Goal: Information Seeking & Learning: Learn about a topic

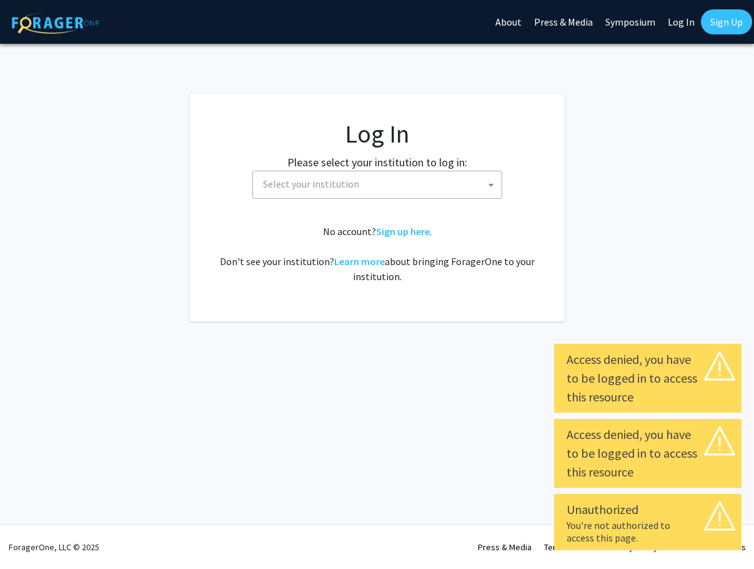
click at [486, 190] on span at bounding box center [491, 184] width 12 height 27
click at [692, 26] on link "Log In" at bounding box center [681, 22] width 39 height 44
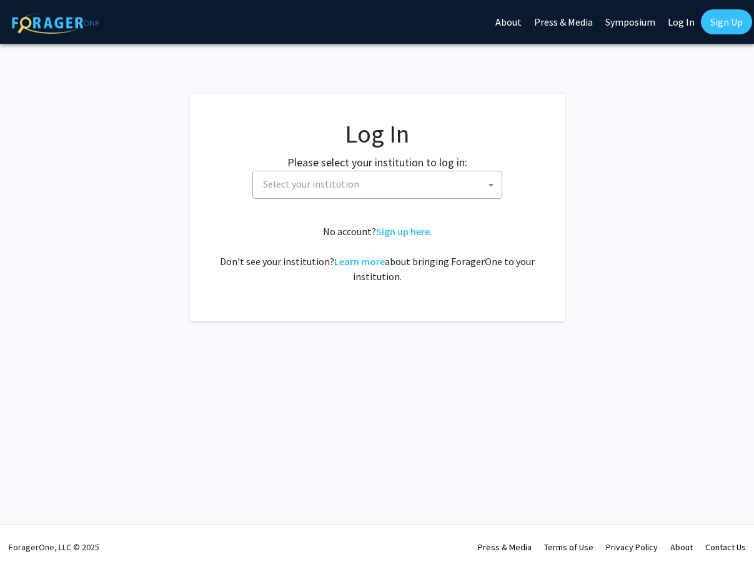
select select "34"
click at [389, 181] on span "Baylor University" at bounding box center [380, 184] width 244 height 26
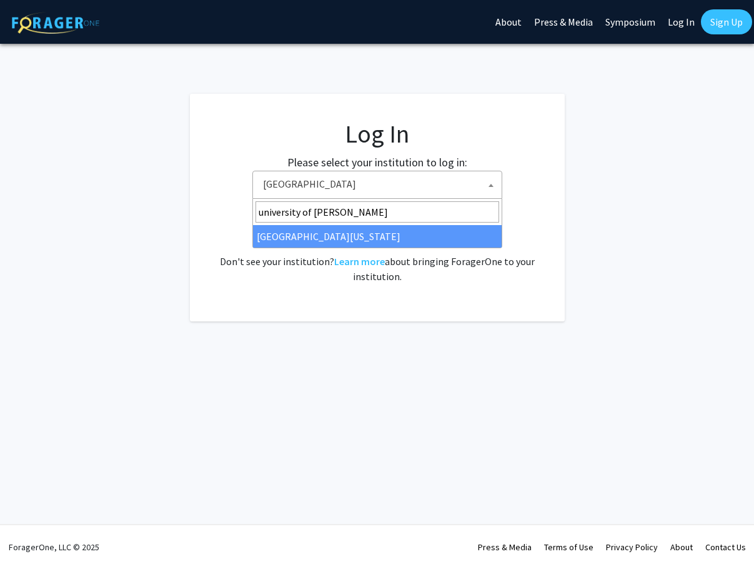
type input "university of ken"
select select "13"
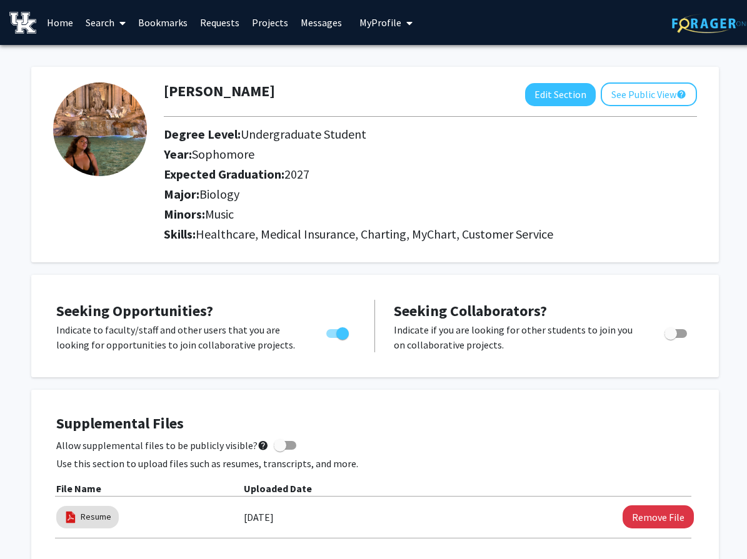
click at [84, 24] on link "Search" at bounding box center [105, 23] width 52 height 44
click at [106, 81] on span "Students" at bounding box center [117, 82] width 76 height 25
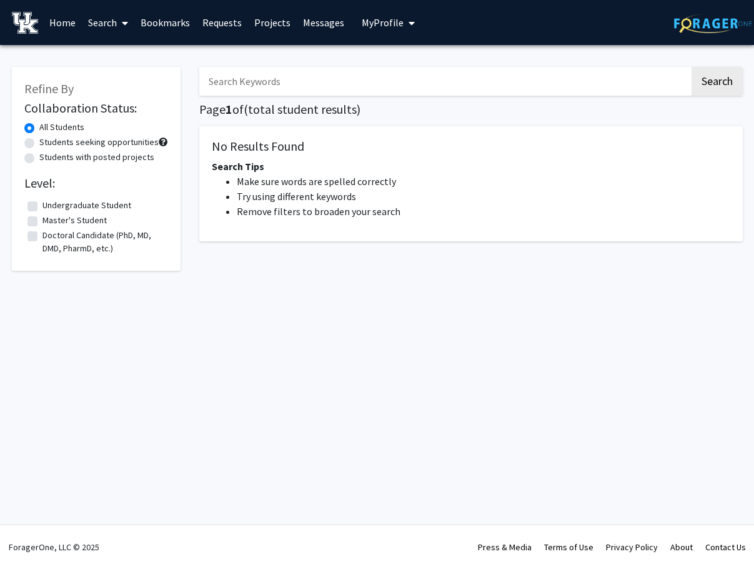
click at [59, 15] on link "Home" at bounding box center [62, 23] width 39 height 44
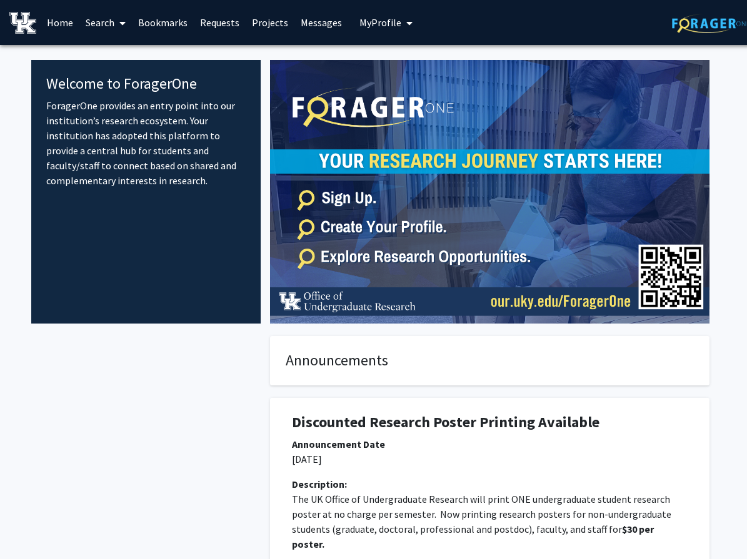
click at [92, 25] on link "Search" at bounding box center [105, 23] width 52 height 44
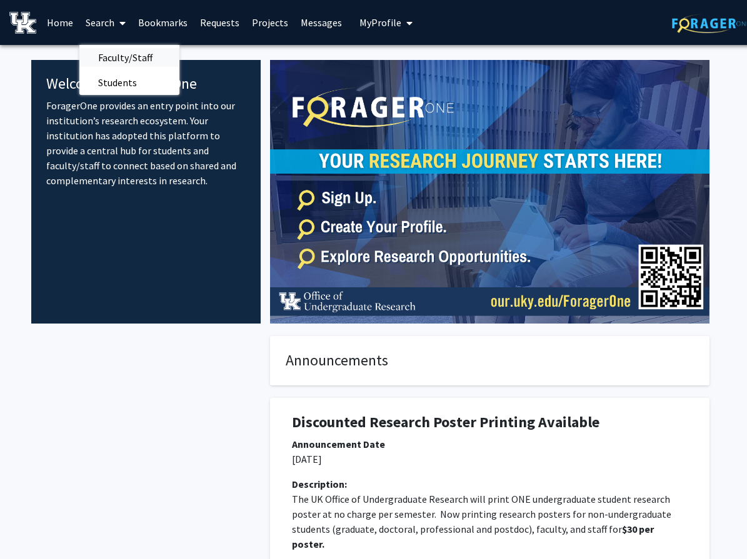
click at [117, 57] on span "Faculty/Staff" at bounding box center [125, 57] width 92 height 25
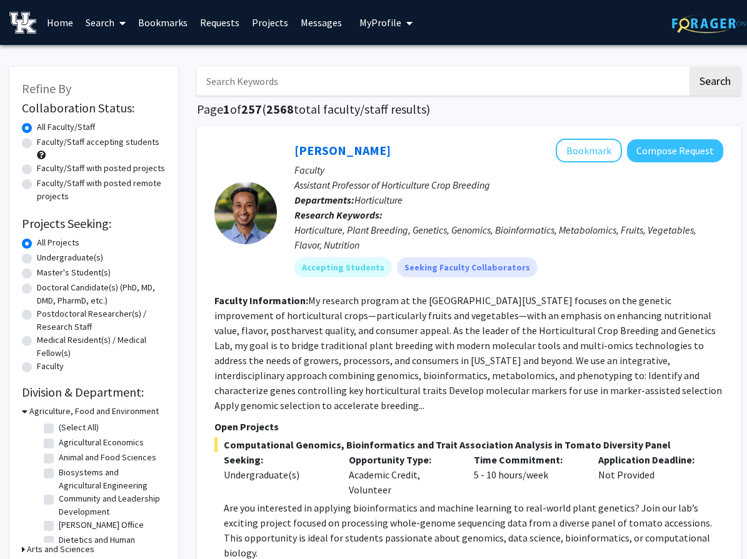
click at [94, 147] on label "Faculty/Staff accepting students" at bounding box center [98, 142] width 122 height 13
click at [45, 144] on input "Faculty/Staff accepting students" at bounding box center [41, 140] width 8 height 8
radio input "true"
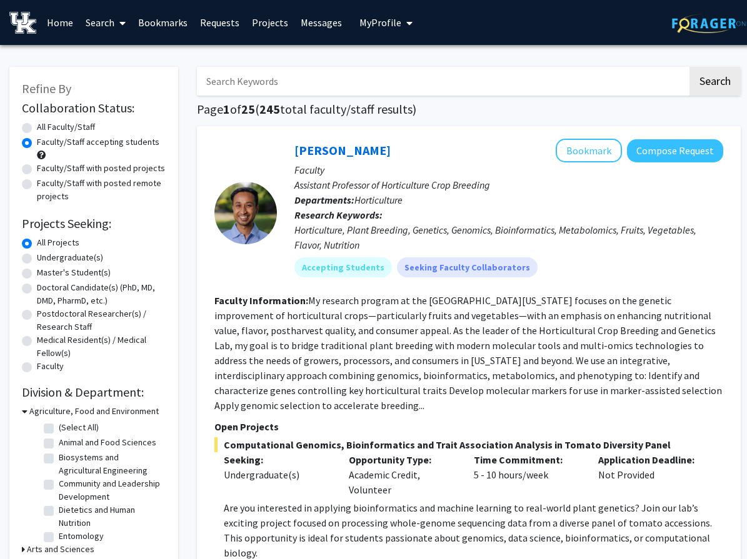
click at [78, 260] on label "Undergraduate(s)" at bounding box center [70, 257] width 66 height 13
click at [45, 259] on input "Undergraduate(s)" at bounding box center [41, 255] width 8 height 8
radio input "true"
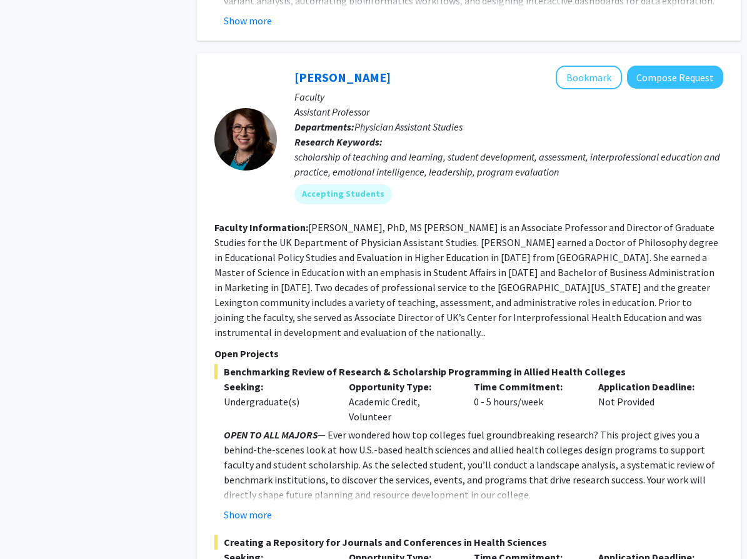
scroll to position [2875, 0]
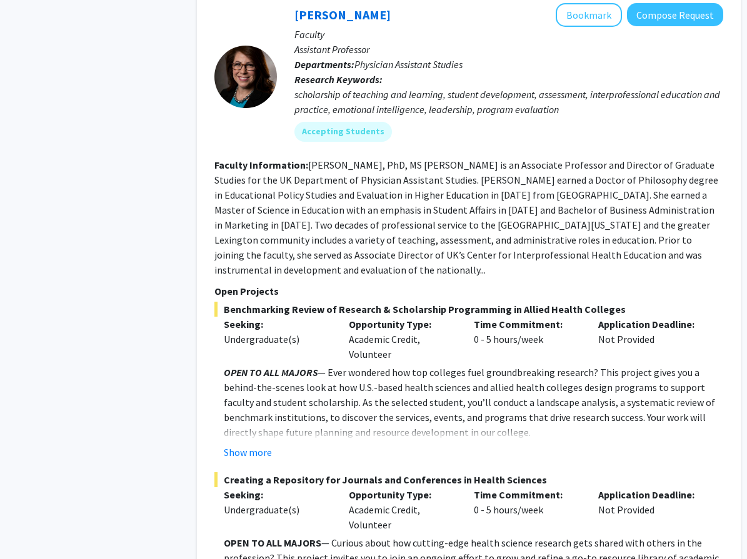
drag, startPoint x: 406, startPoint y: 427, endPoint x: 355, endPoint y: 469, distance: 66.1
click at [355, 487] on div "Opportunity Type: Academic Credit, Volunteer" at bounding box center [401, 509] width 125 height 45
click at [252, 445] on button "Show more" at bounding box center [248, 452] width 48 height 15
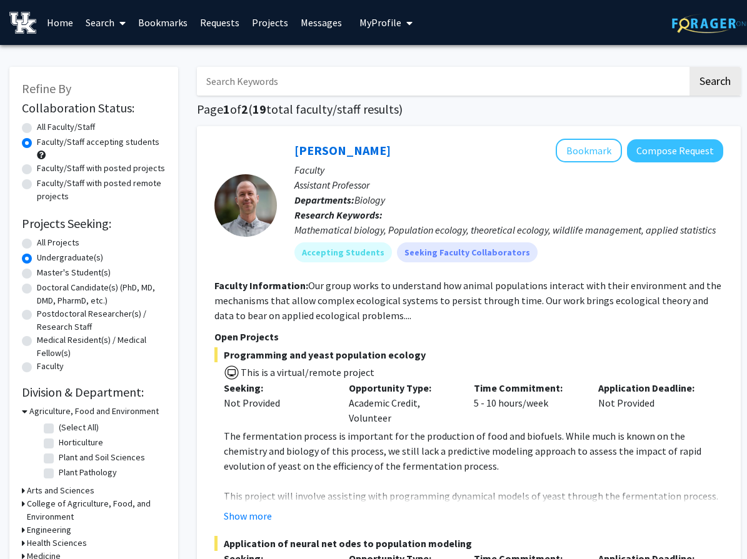
scroll to position [125, 0]
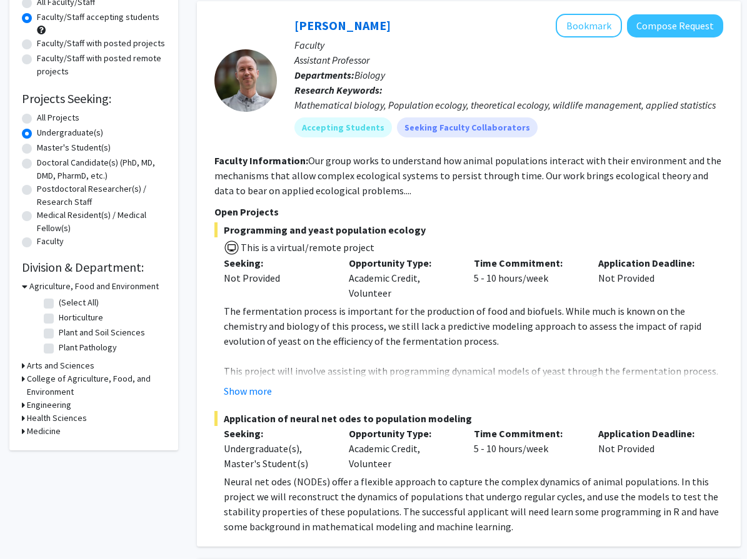
click at [26, 287] on icon at bounding box center [25, 286] width 6 height 13
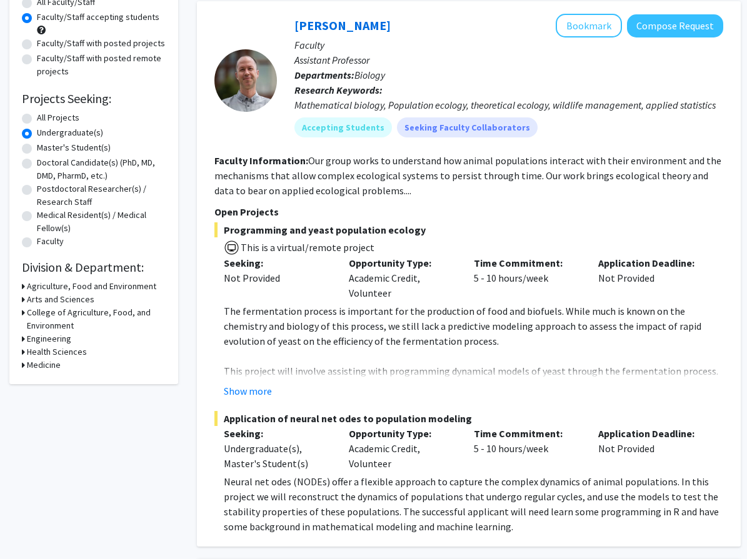
click at [29, 301] on h3 "Arts and Sciences" at bounding box center [60, 299] width 67 height 13
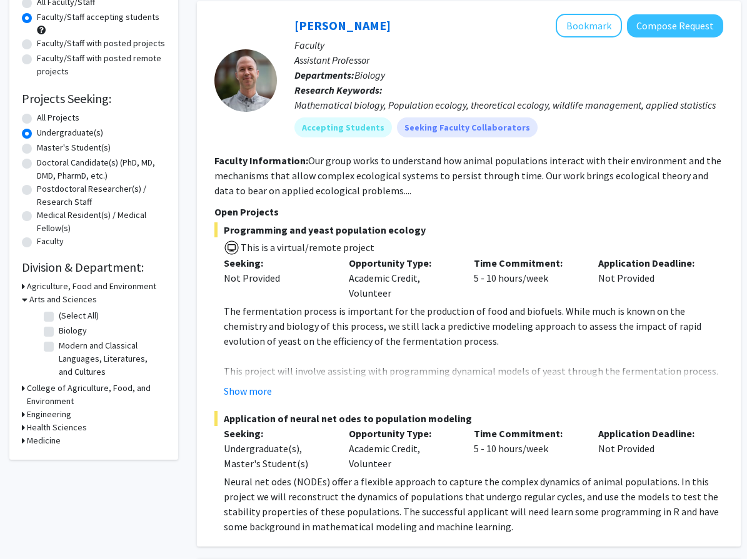
click at [54, 334] on fg-checkbox "Biology Biology" at bounding box center [103, 331] width 119 height 15
click at [59, 334] on label "Biology" at bounding box center [73, 330] width 28 height 13
click at [59, 332] on input "Biology" at bounding box center [63, 328] width 8 height 8
checkbox input "true"
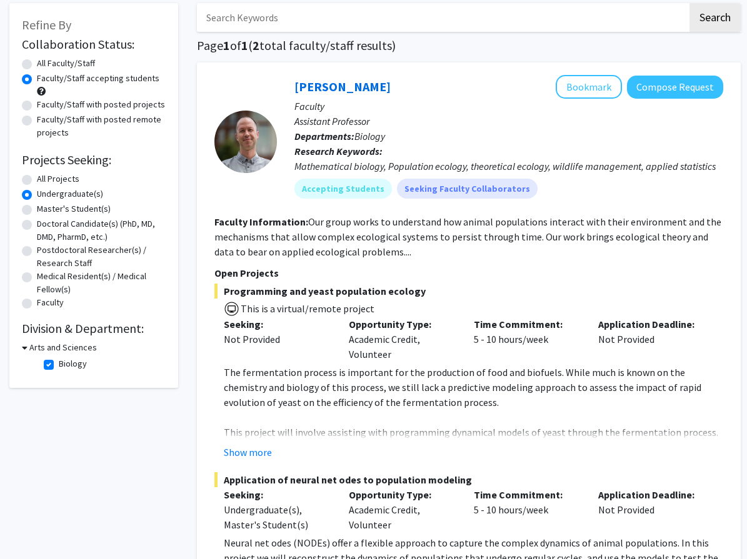
scroll to position [62, 0]
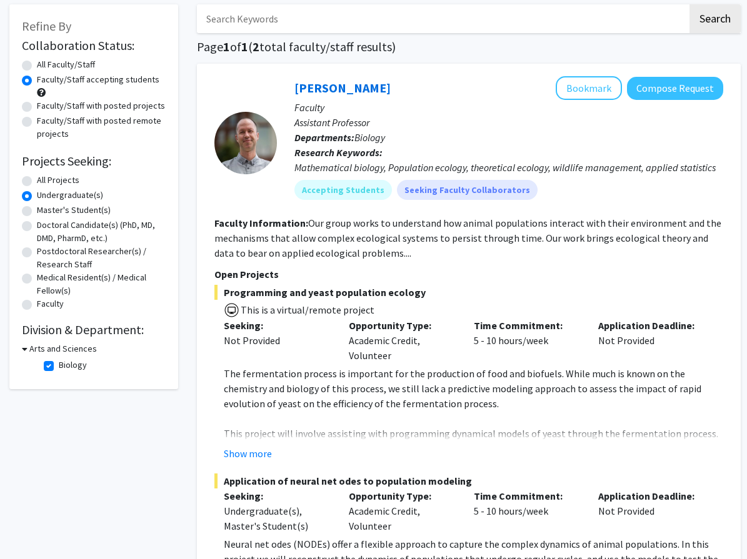
click at [32, 350] on h3 "Arts and Sciences" at bounding box center [62, 348] width 67 height 13
click at [32, 350] on h3 "Arts and Sciences" at bounding box center [60, 348] width 67 height 13
click at [59, 369] on label "Biology" at bounding box center [73, 365] width 28 height 13
click at [59, 367] on input "Biology" at bounding box center [63, 363] width 8 height 8
checkbox input "false"
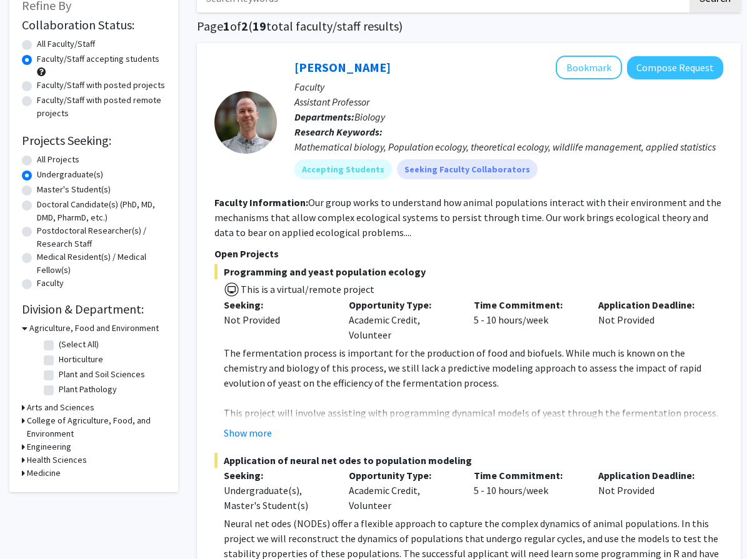
scroll to position [125, 0]
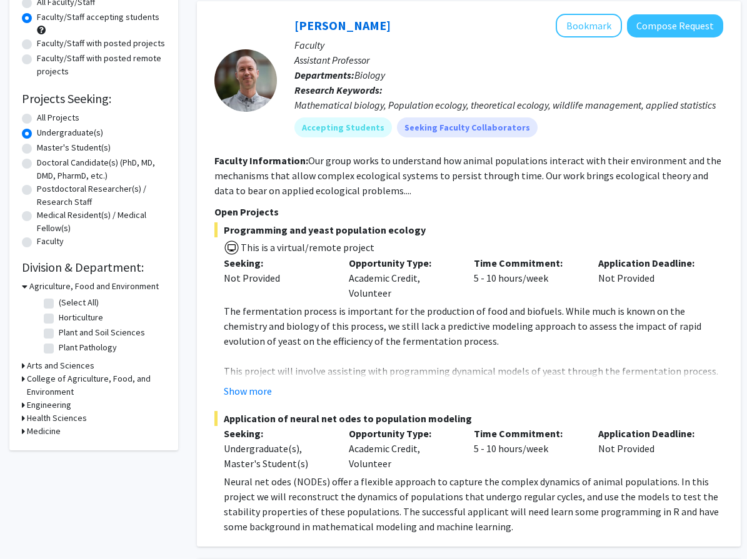
click at [50, 427] on h3 "Medicine" at bounding box center [44, 431] width 34 height 13
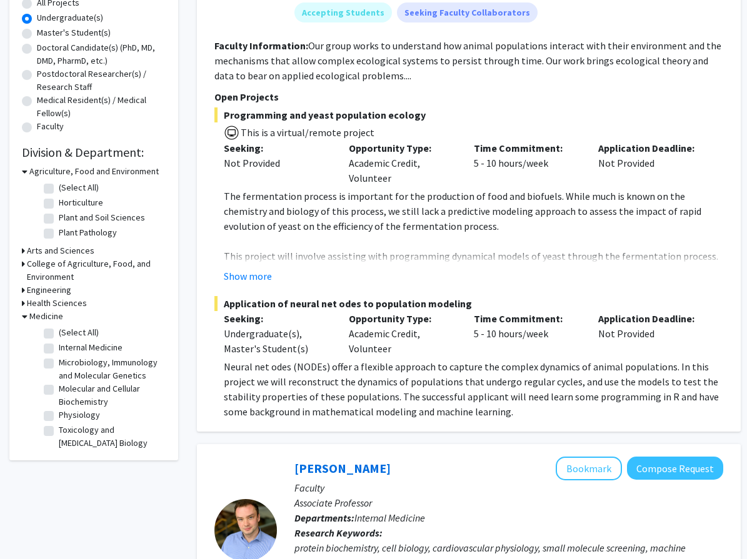
scroll to position [250, 0]
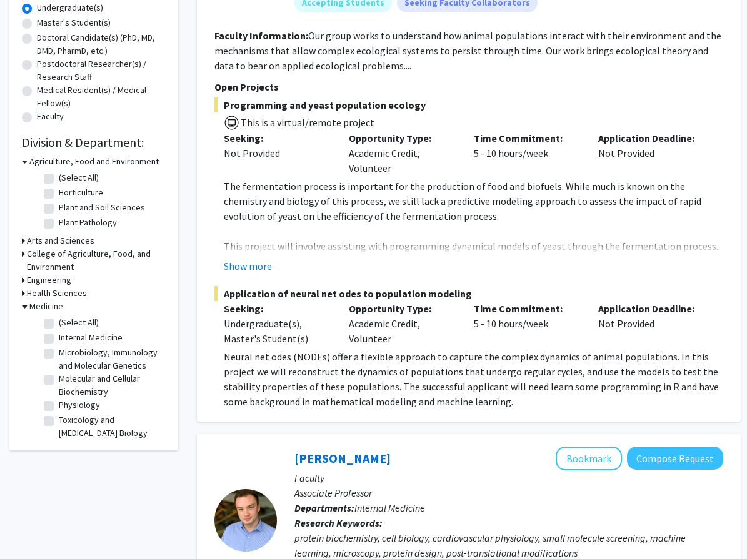
click at [59, 412] on label "Physiology" at bounding box center [79, 405] width 41 height 13
click at [59, 407] on input "Physiology" at bounding box center [63, 403] width 8 height 8
checkbox input "true"
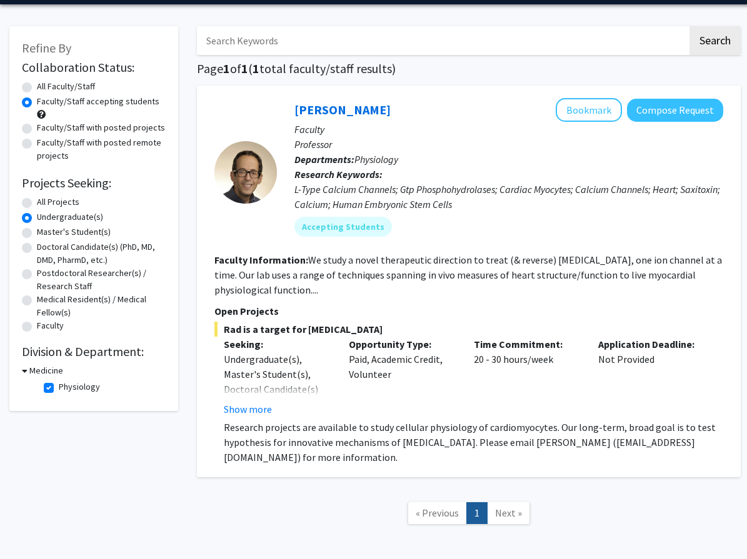
scroll to position [62, 0]
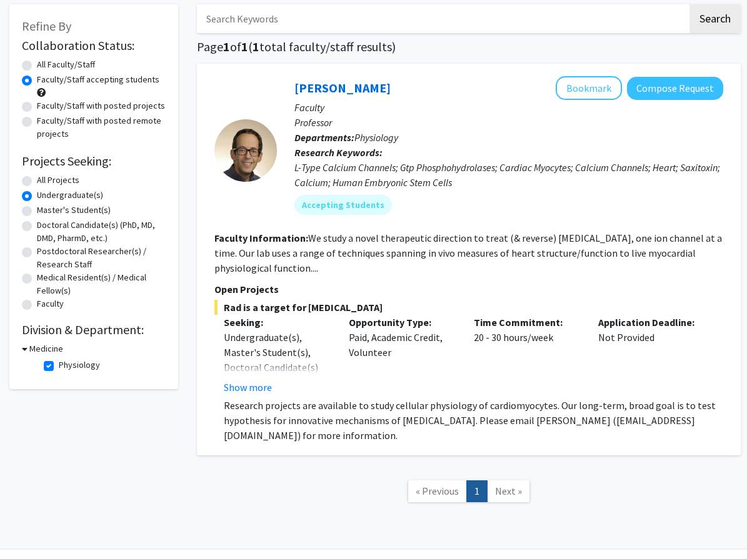
click at [59, 368] on label "Physiology" at bounding box center [79, 365] width 41 height 13
click at [59, 367] on input "Physiology" at bounding box center [63, 363] width 8 height 8
checkbox input "false"
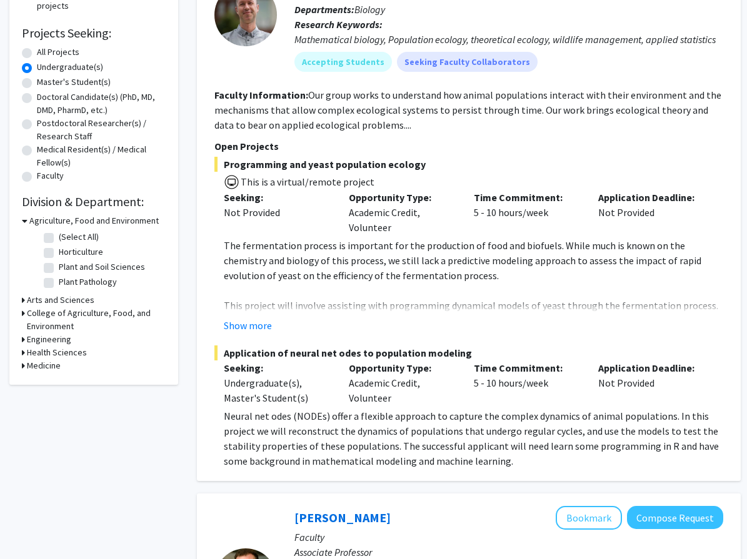
scroll to position [250, 0]
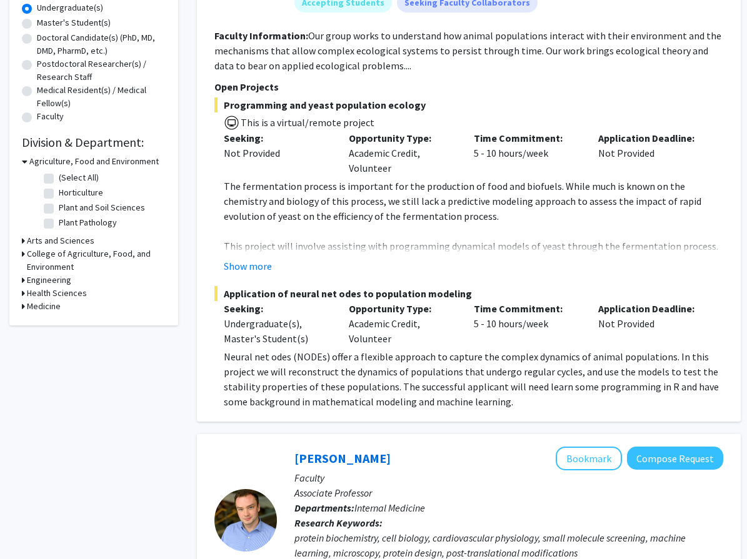
click at [36, 307] on h3 "Medicine" at bounding box center [44, 306] width 34 height 13
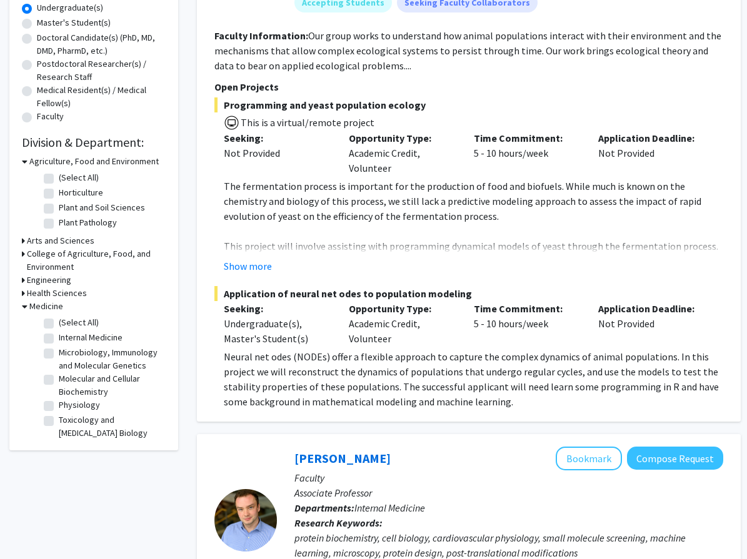
click at [59, 325] on label "(Select All)" at bounding box center [79, 322] width 40 height 13
click at [59, 324] on input "(Select All)" at bounding box center [63, 320] width 8 height 8
checkbox input "true"
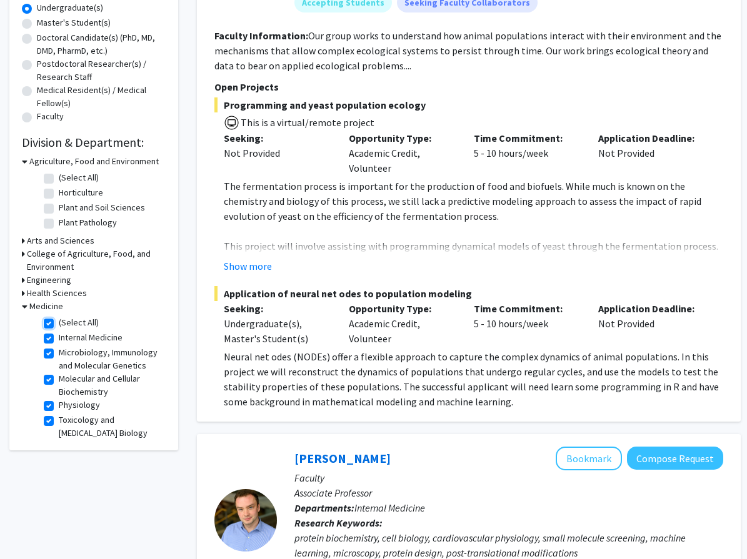
checkbox input "true"
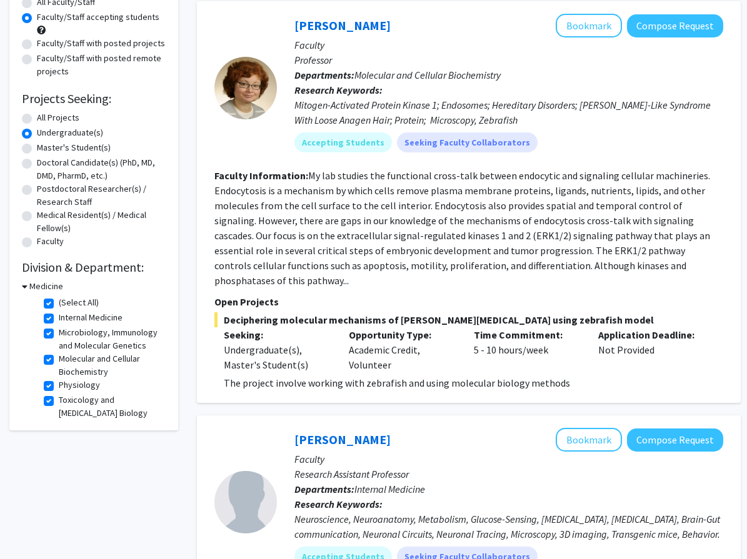
click at [27, 287] on div "Medicine" at bounding box center [94, 286] width 144 height 13
click at [22, 284] on div "Refine By Collaboration Status: Collaboration Status All Faculty/Staff Collabor…" at bounding box center [93, 186] width 169 height 489
click at [27, 284] on div "Medicine" at bounding box center [94, 286] width 144 height 13
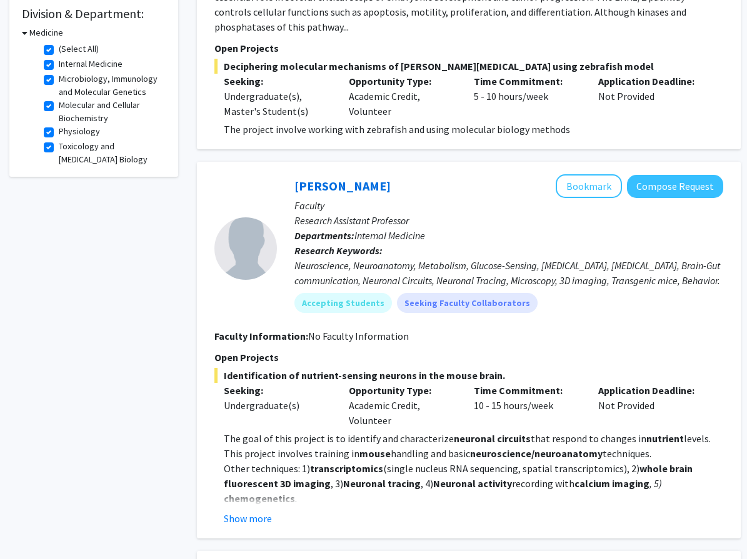
scroll to position [437, 0]
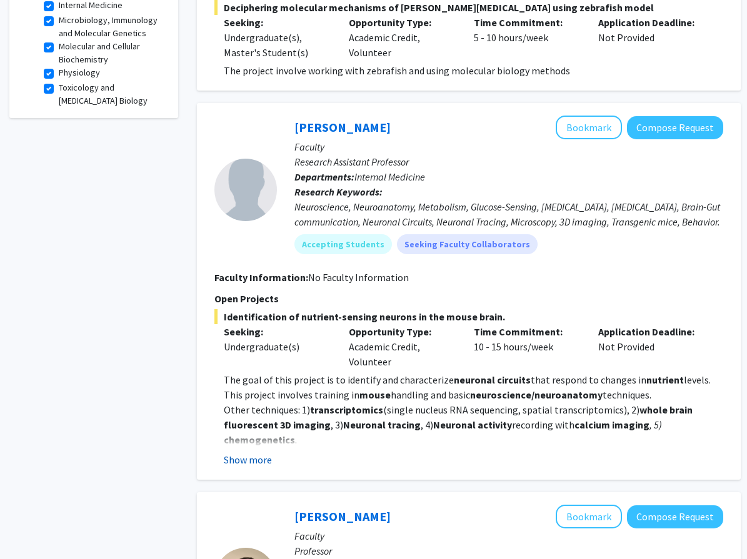
click at [252, 452] on button "Show more" at bounding box center [248, 459] width 48 height 15
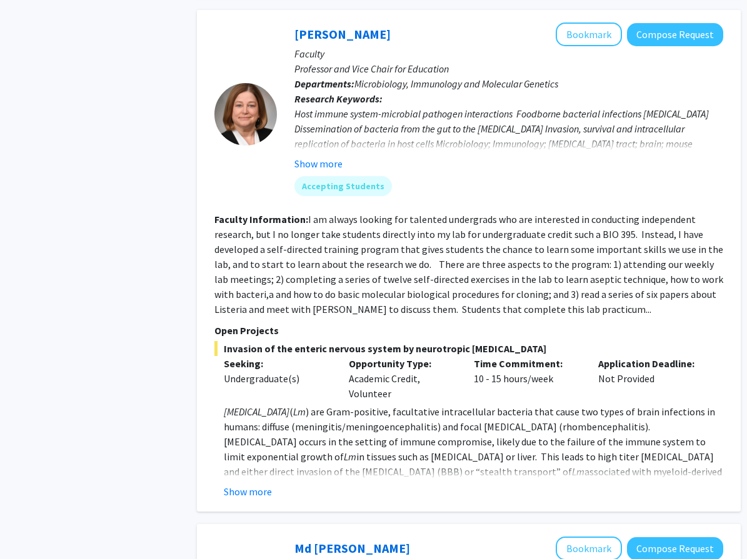
scroll to position [1437, 0]
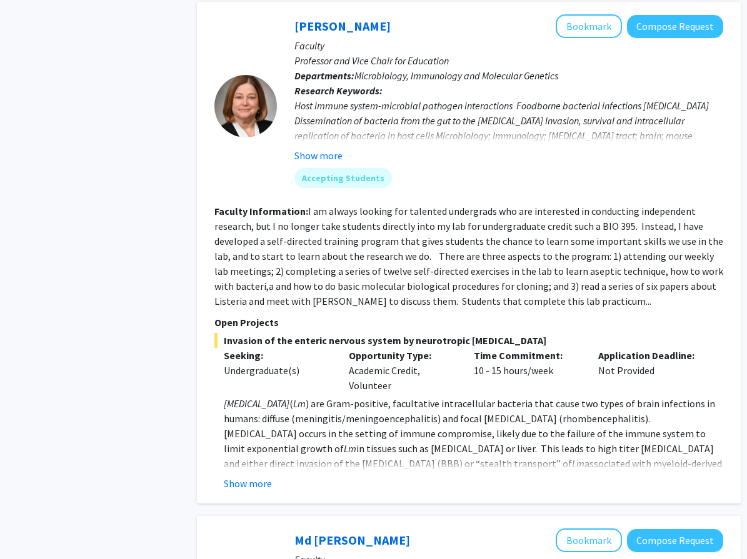
click at [577, 270] on fg-read-more "I am always looking for talented undergrads who are interested in conducting in…" at bounding box center [468, 256] width 509 height 102
click at [257, 476] on button "Show more" at bounding box center [248, 483] width 48 height 15
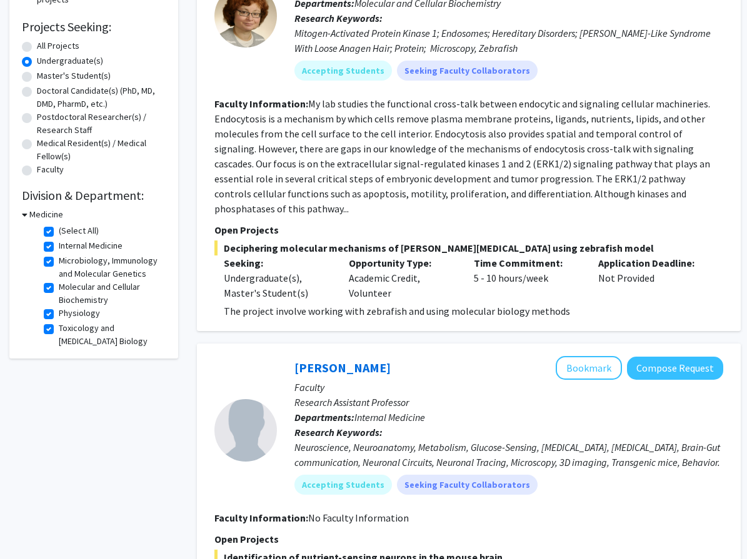
scroll to position [0, 0]
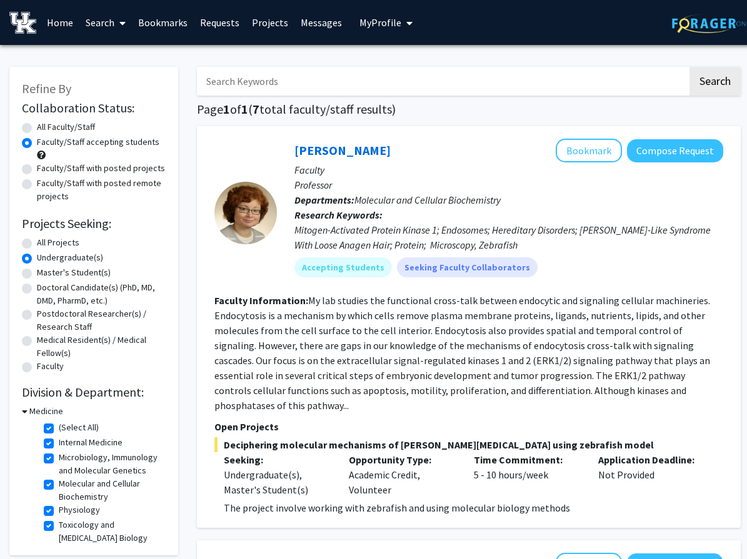
click at [315, 18] on link "Messages" at bounding box center [321, 23] width 54 height 44
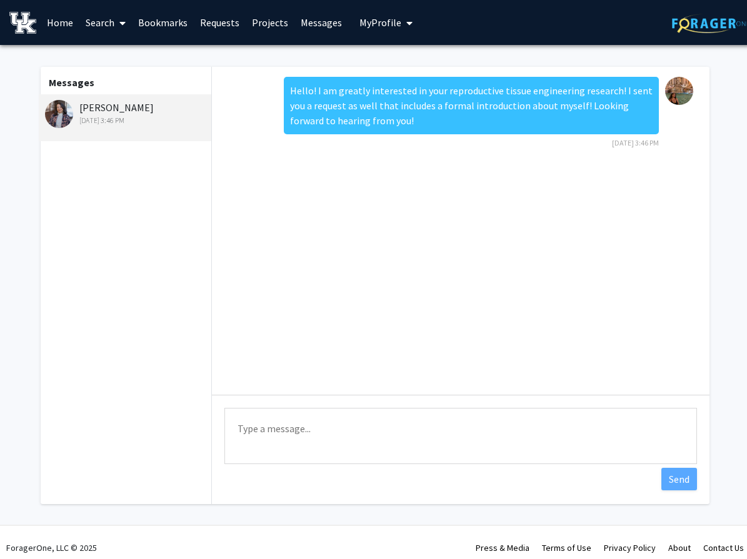
click at [52, 114] on img at bounding box center [59, 114] width 28 height 28
click at [55, 116] on img at bounding box center [59, 114] width 28 height 28
click at [96, 106] on div "[PERSON_NAME] [DATE] 3:46 PM" at bounding box center [126, 113] width 163 height 26
click at [121, 23] on icon at bounding box center [122, 23] width 6 height 10
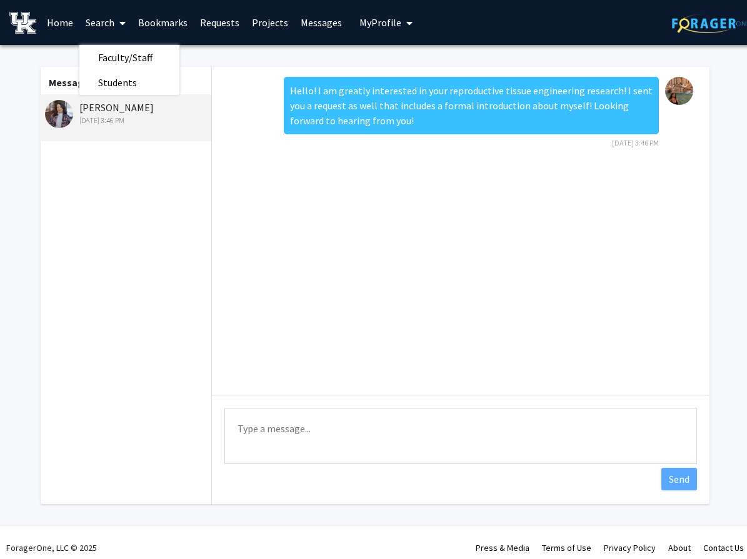
click at [157, 21] on link "Bookmarks" at bounding box center [163, 23] width 62 height 44
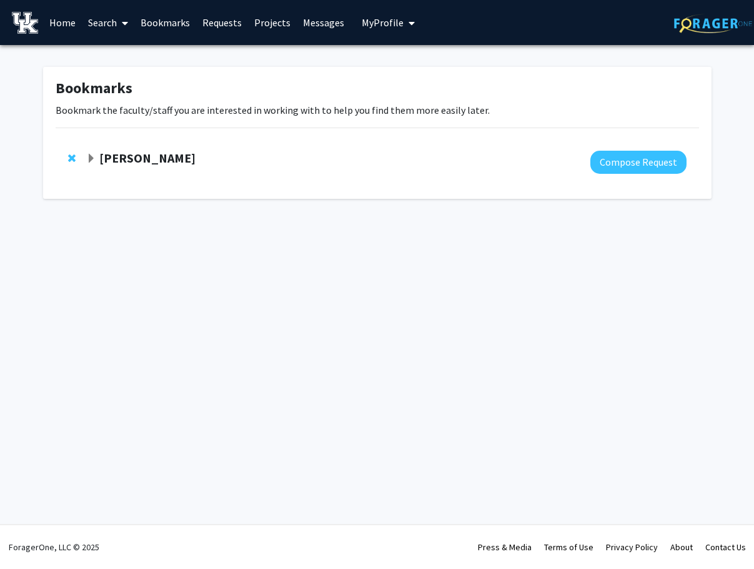
click at [159, 158] on strong "[PERSON_NAME]" at bounding box center [147, 158] width 96 height 16
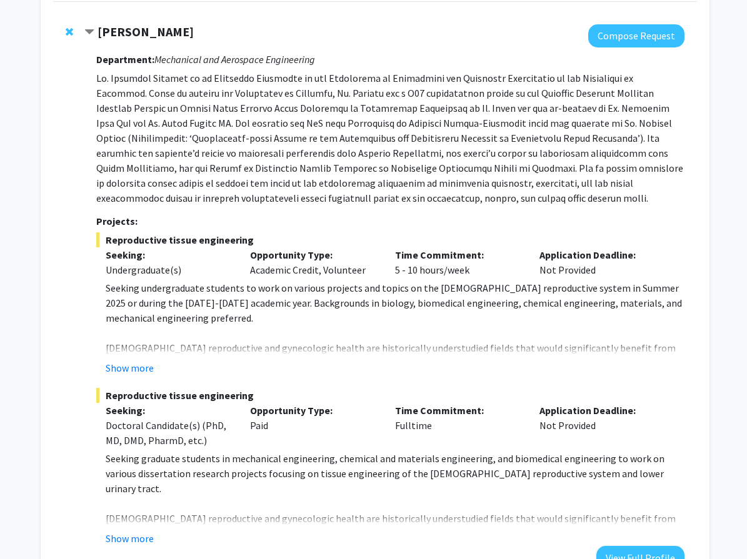
scroll to position [187, 0]
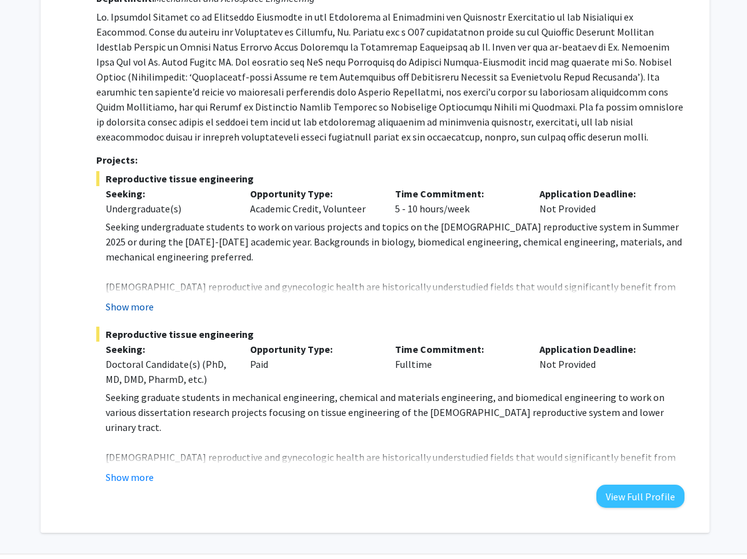
click at [134, 311] on button "Show more" at bounding box center [130, 306] width 48 height 15
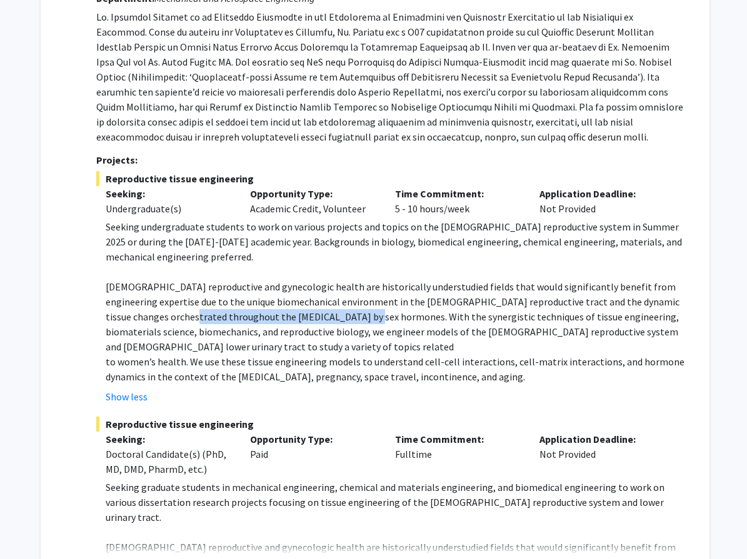
drag, startPoint x: 134, startPoint y: 311, endPoint x: 327, endPoint y: 316, distance: 192.6
click at [320, 315] on p "[DEMOGRAPHIC_DATA] reproductive and gynecologic health are historically underst…" at bounding box center [395, 316] width 579 height 75
click at [334, 318] on p "[DEMOGRAPHIC_DATA] reproductive and gynecologic health are historically underst…" at bounding box center [395, 316] width 579 height 75
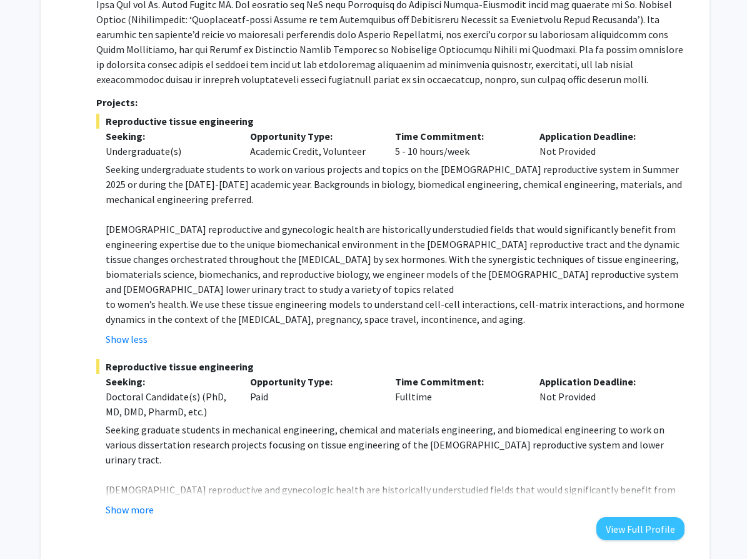
scroll to position [250, 0]
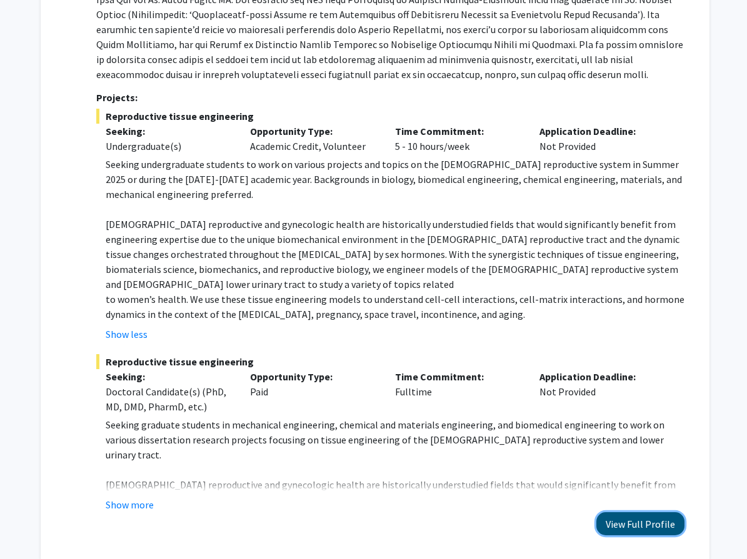
click at [644, 533] on button "View Full Profile" at bounding box center [640, 523] width 88 height 23
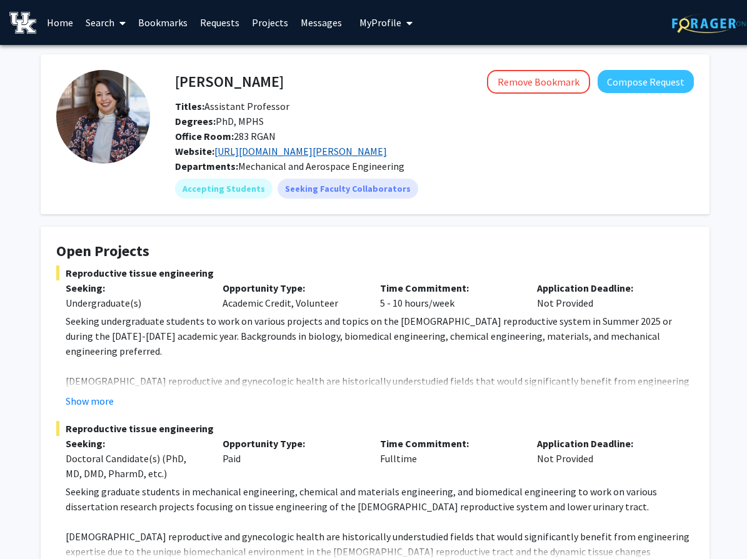
click at [305, 149] on link "https://engr.uky.edu/people/samantha-zambuto" at bounding box center [300, 151] width 172 height 12
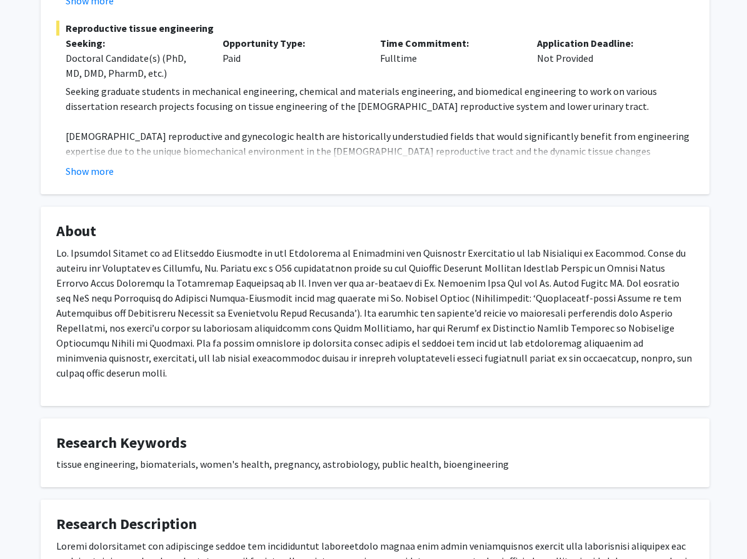
scroll to position [375, 0]
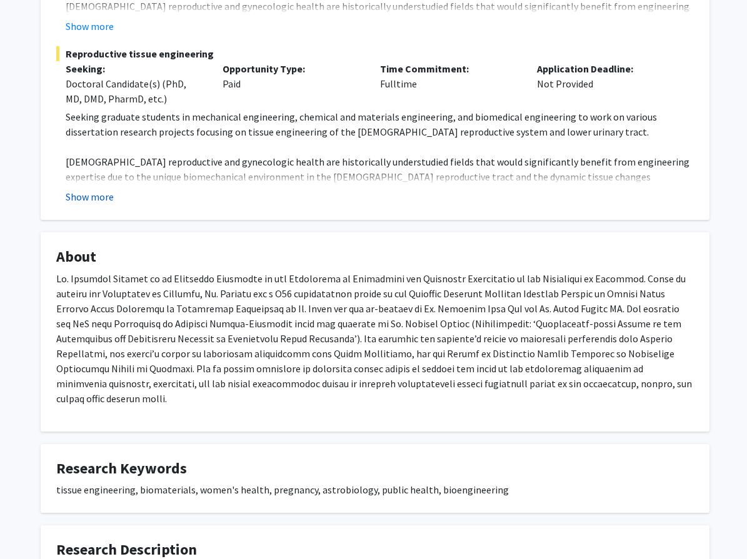
click at [100, 196] on button "Show more" at bounding box center [90, 196] width 48 height 15
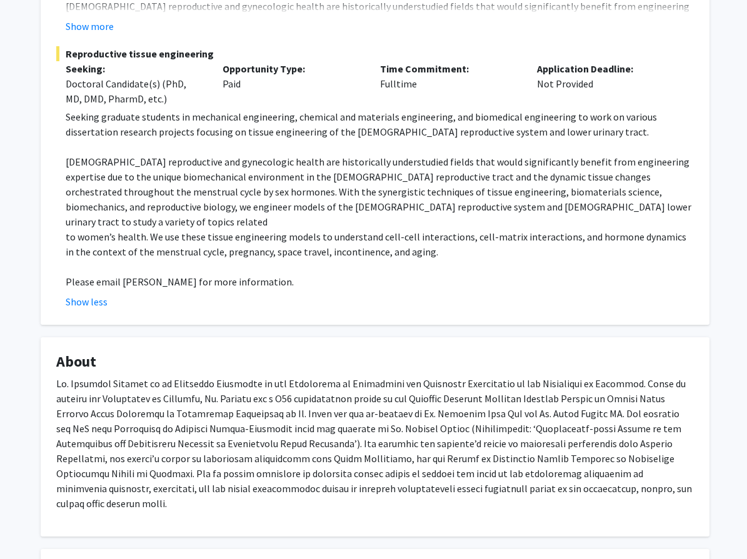
scroll to position [437, 0]
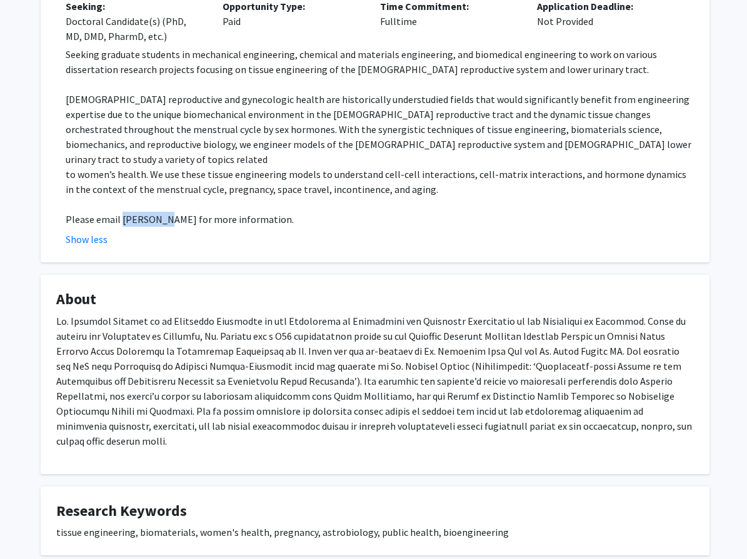
drag, startPoint x: 120, startPoint y: 206, endPoint x: 166, endPoint y: 201, distance: 45.9
click at [166, 212] on p "Please email [PERSON_NAME] for more information." at bounding box center [380, 219] width 628 height 15
click at [168, 212] on p "Please email [PERSON_NAME] for more information." at bounding box center [380, 219] width 628 height 15
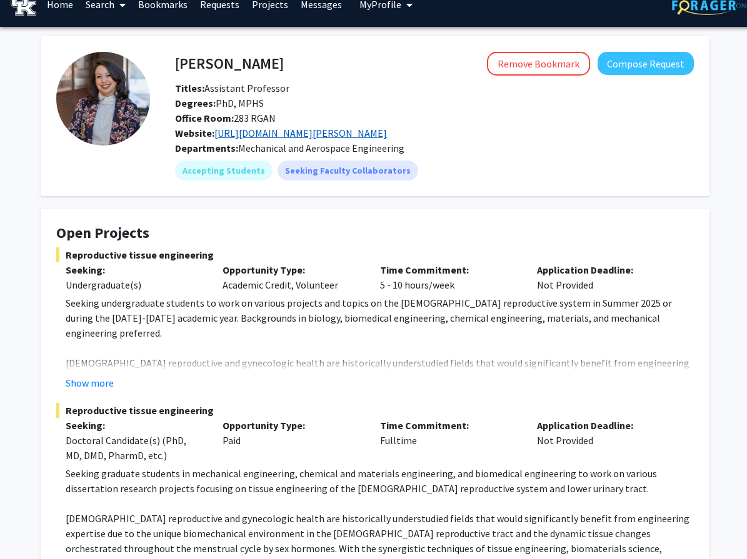
scroll to position [0, 0]
